Goal: Task Accomplishment & Management: Manage account settings

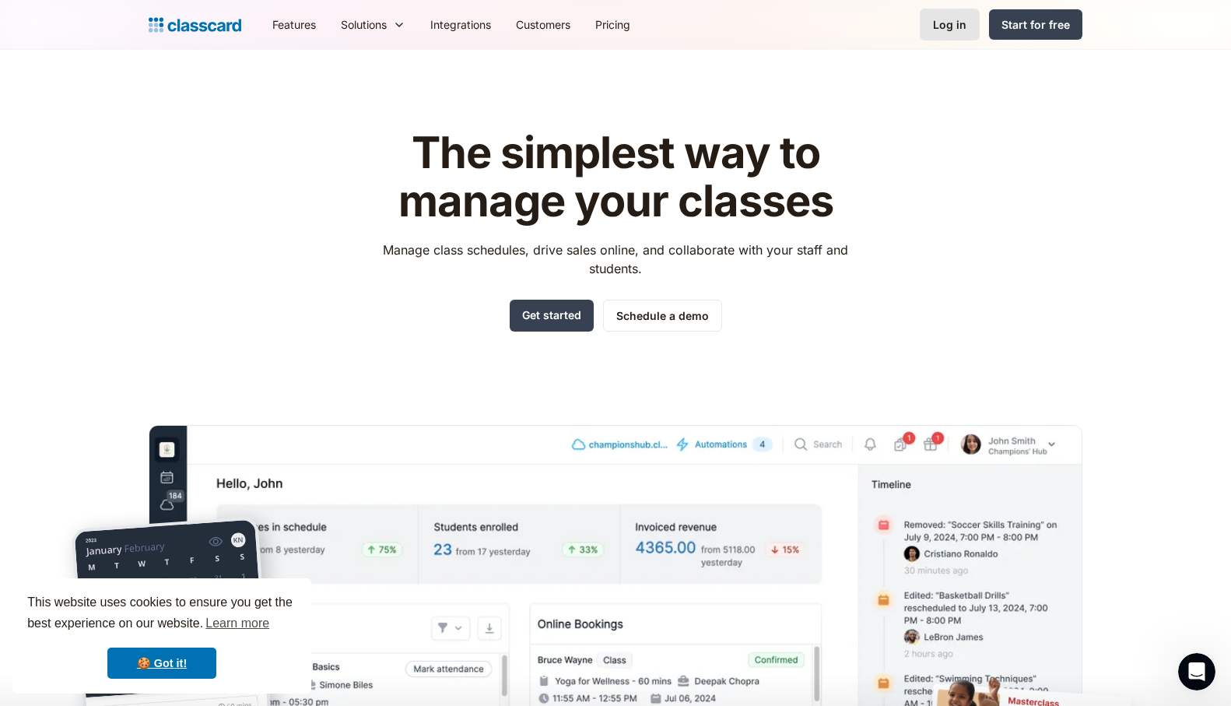
click at [955, 25] on div "Log in" at bounding box center [949, 24] width 33 height 16
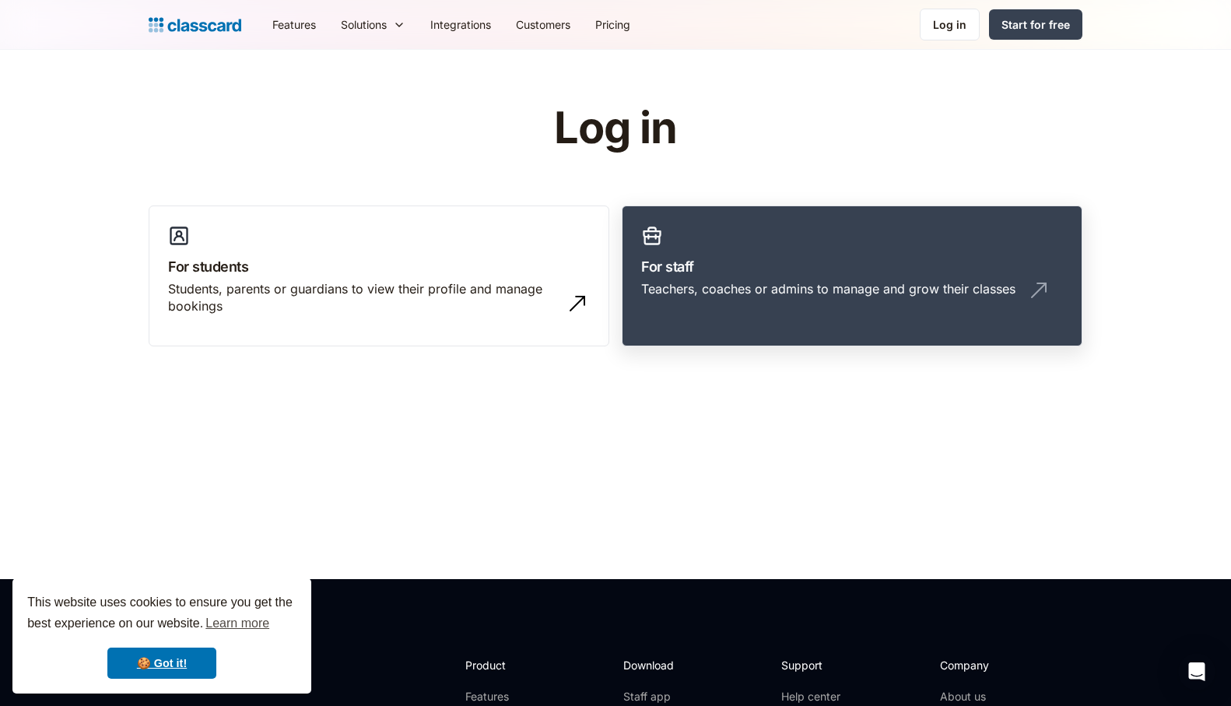
click at [1039, 287] on img at bounding box center [1038, 290] width 25 height 25
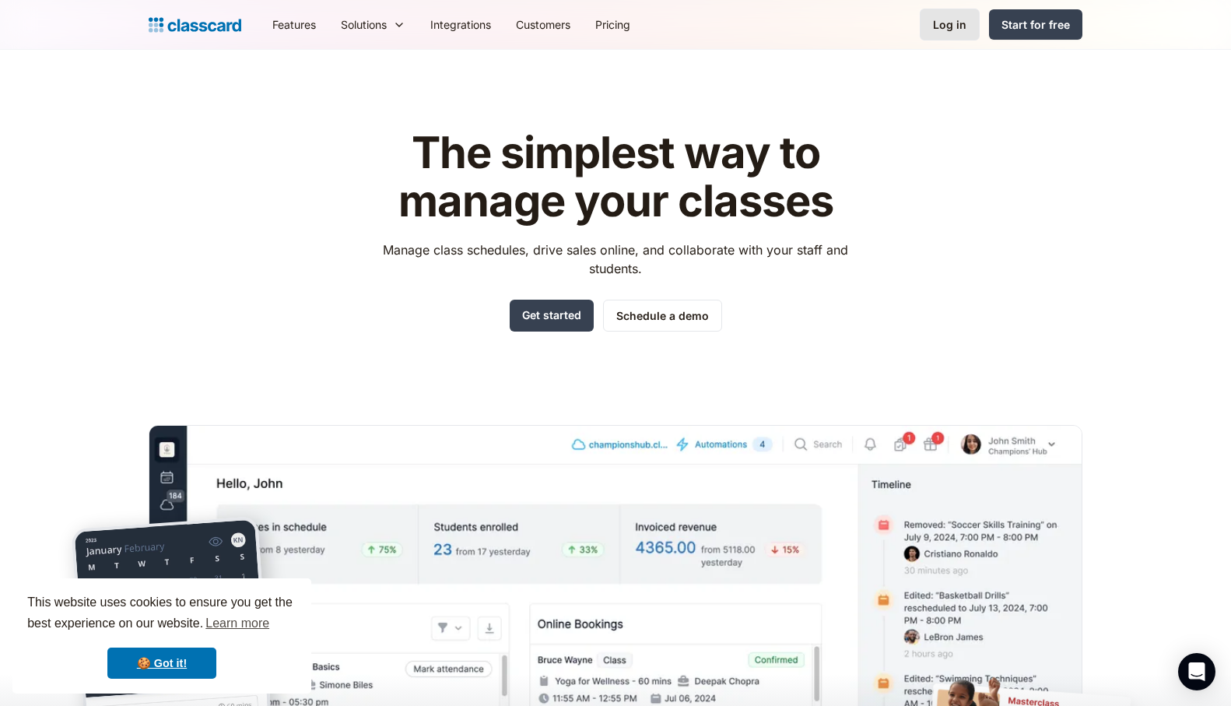
click at [944, 26] on div "Log in" at bounding box center [949, 24] width 33 height 16
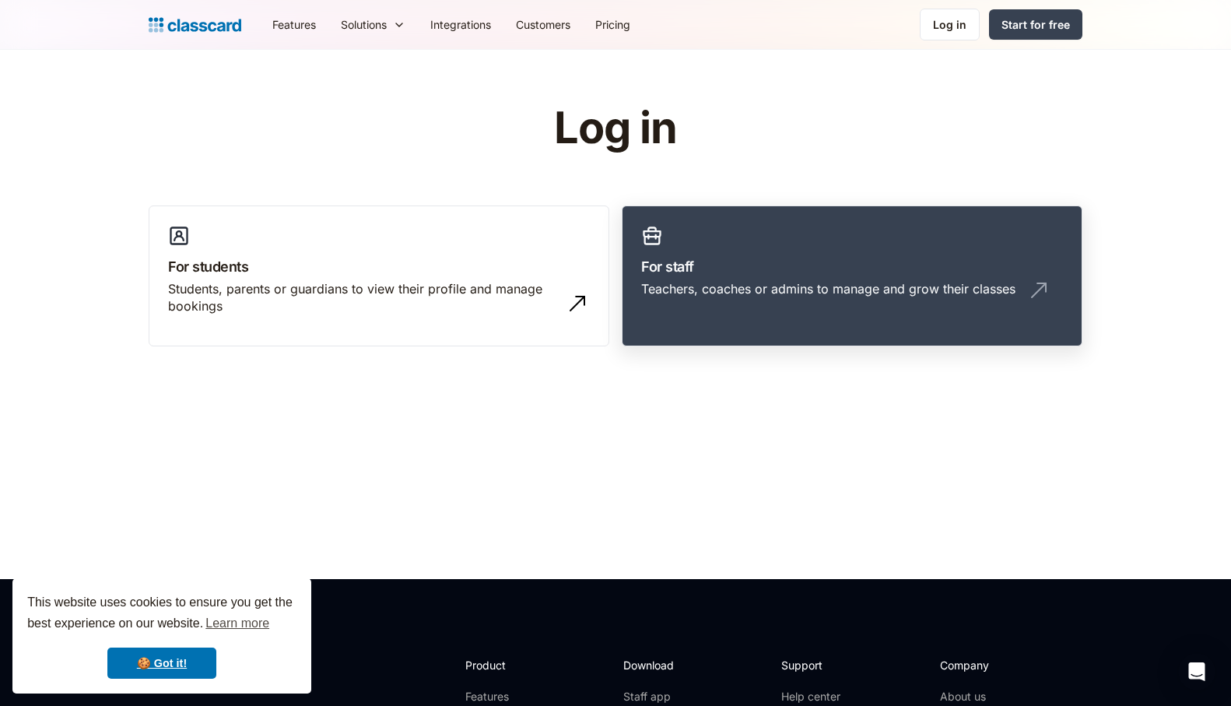
click at [1032, 294] on img at bounding box center [1038, 290] width 25 height 25
